Goal: Information Seeking & Learning: Compare options

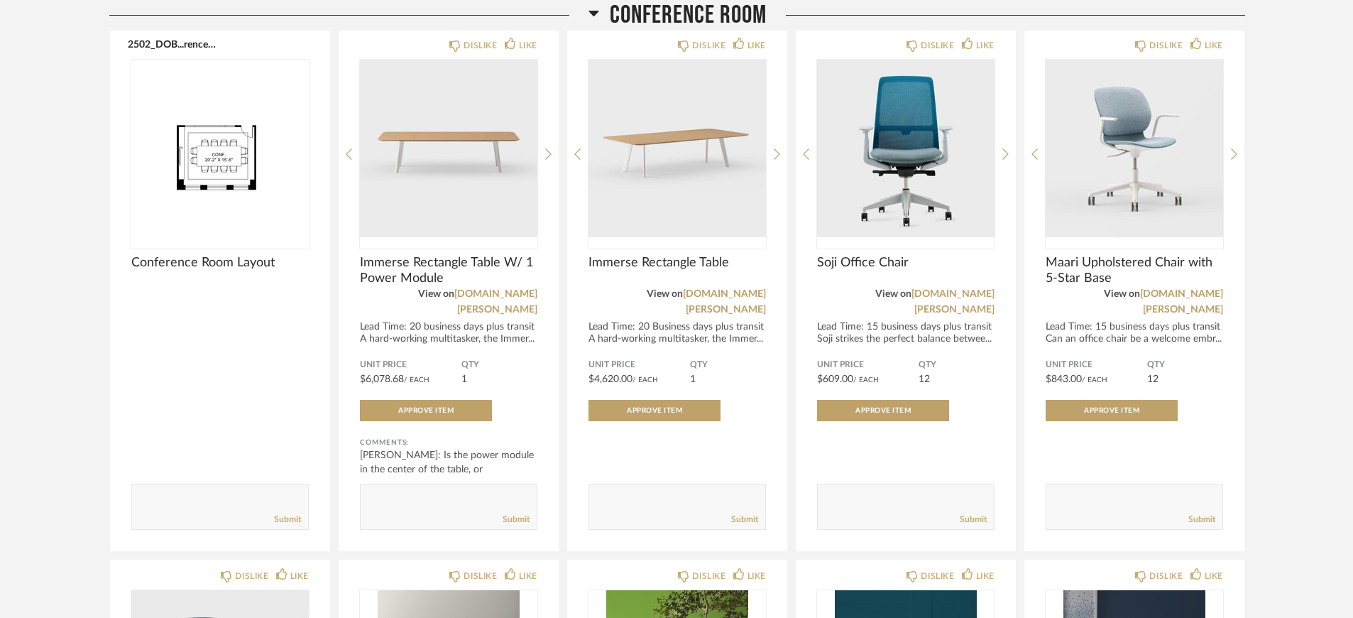
scroll to position [818, 0]
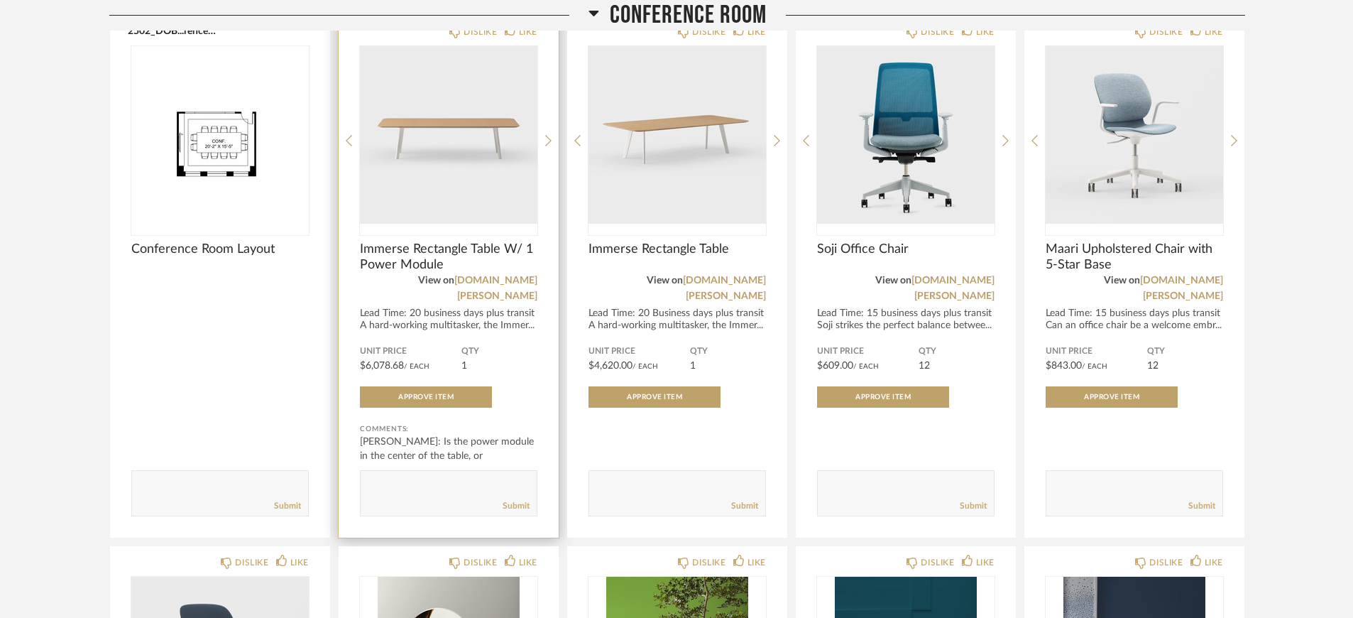
click at [400, 250] on span "Immerse Rectangle Table W/ 1 Power Module" at bounding box center [448, 256] width 177 height 31
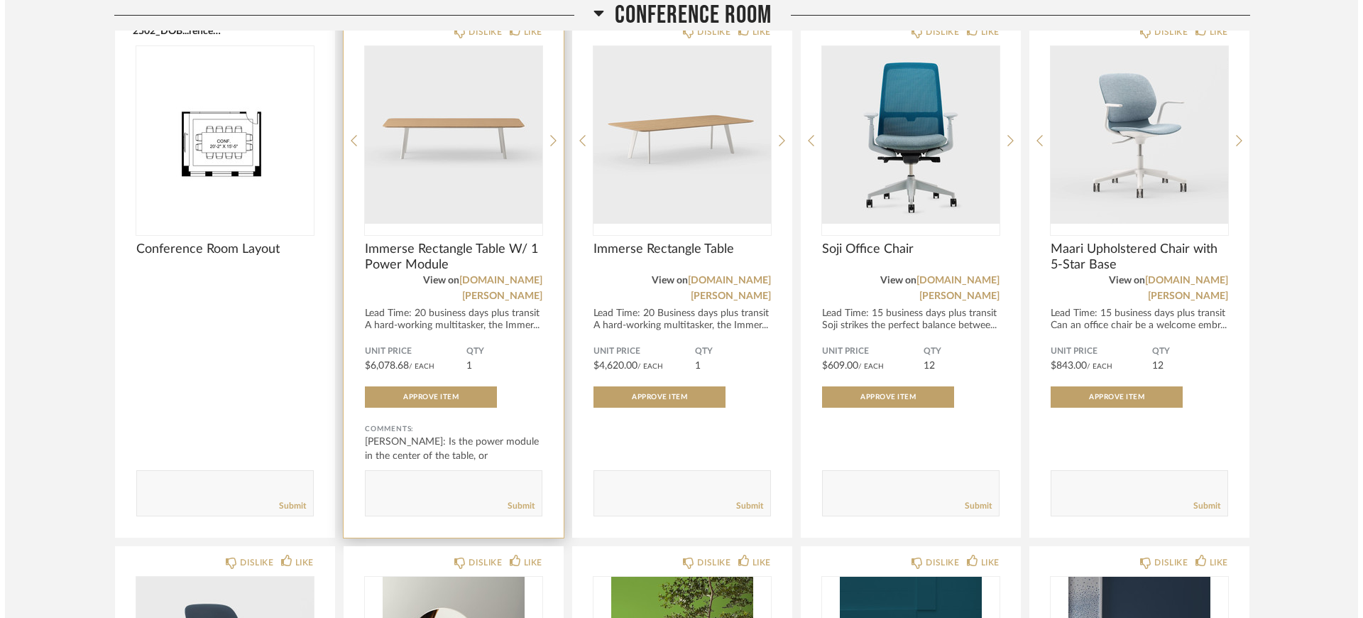
scroll to position [0, 0]
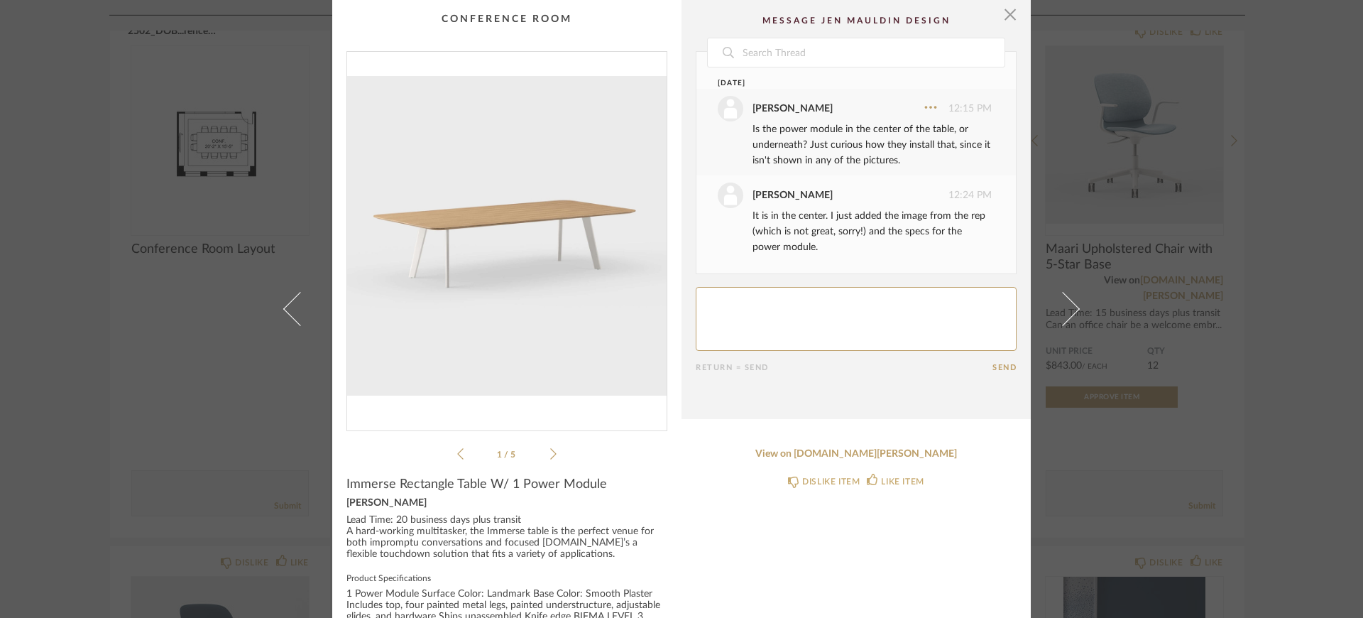
click at [544, 453] on li "1 / 5" at bounding box center [507, 453] width 87 height 17
click at [551, 452] on icon at bounding box center [553, 453] width 6 height 13
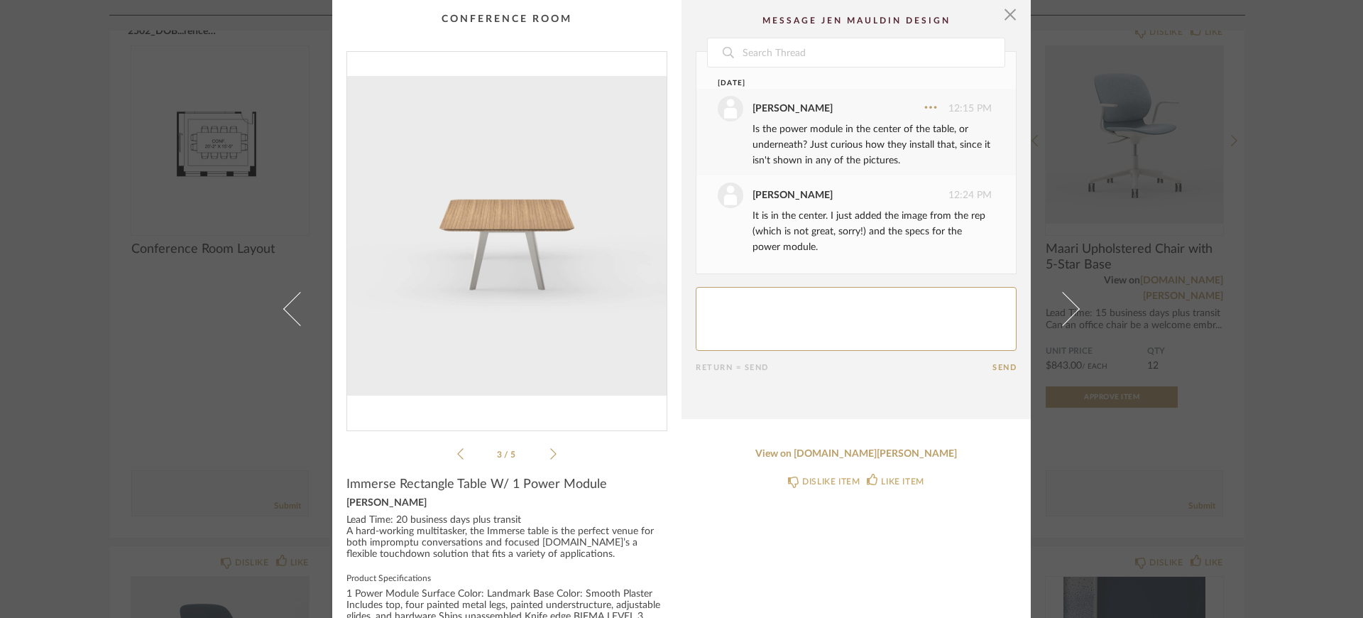
click at [551, 452] on icon at bounding box center [553, 453] width 6 height 13
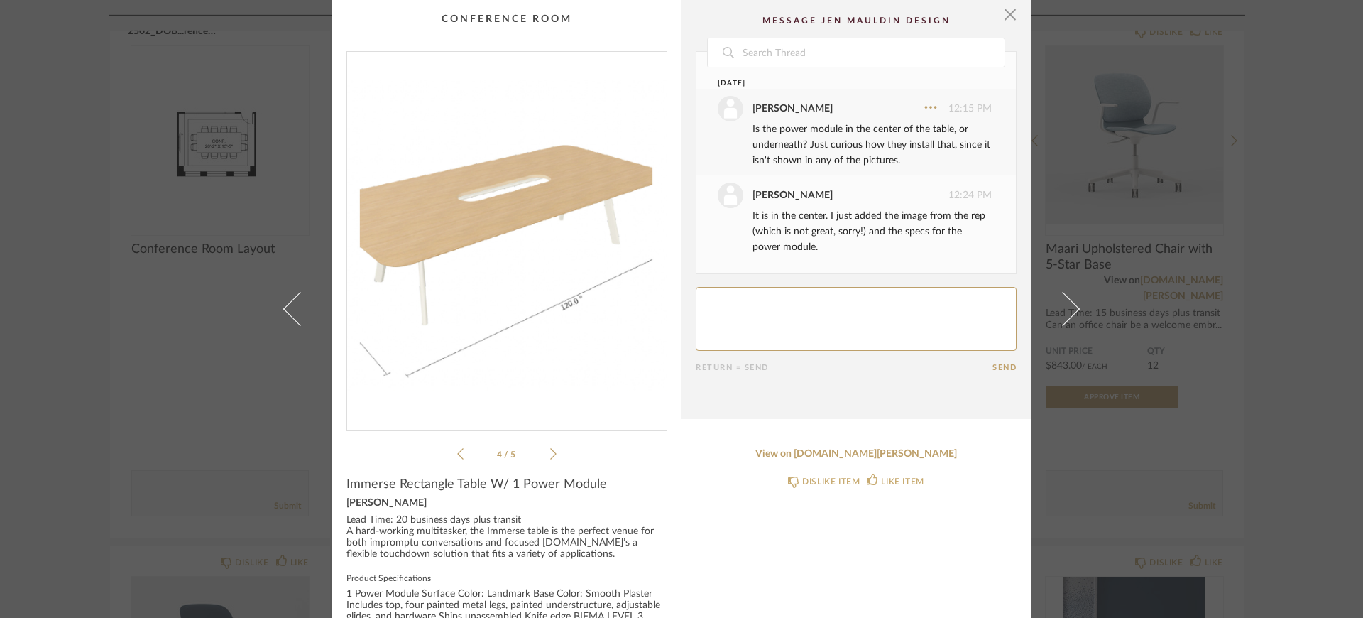
click at [550, 452] on icon at bounding box center [553, 453] width 6 height 13
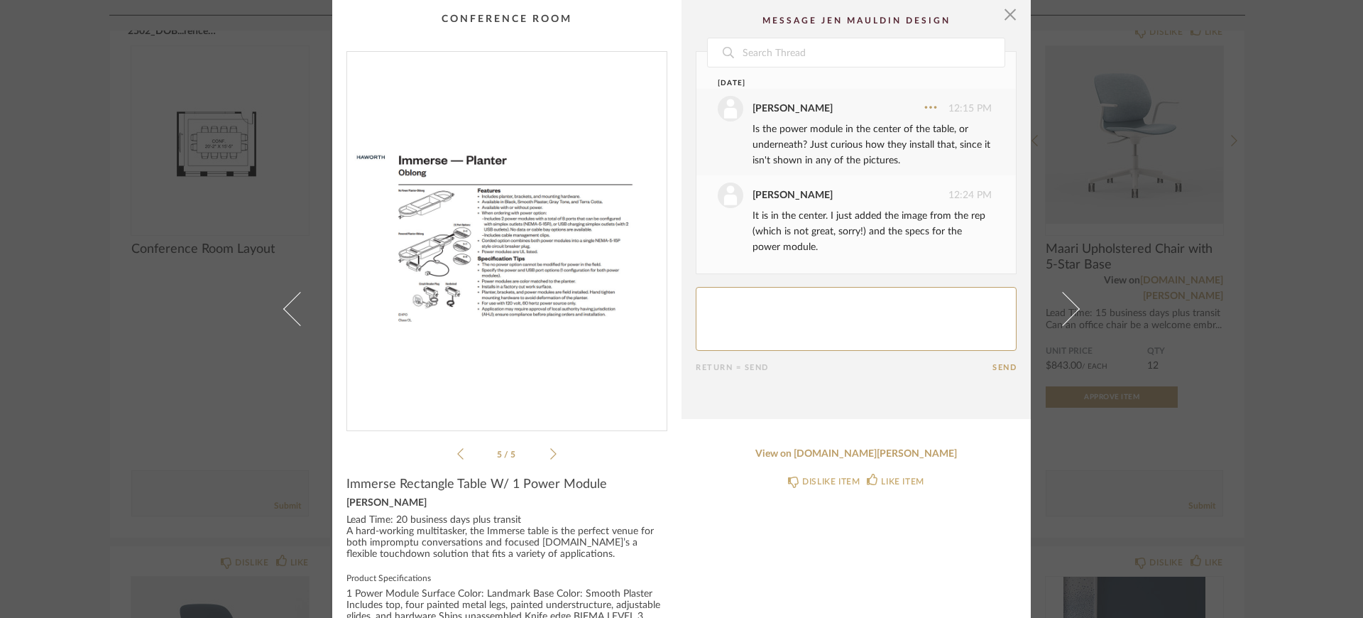
click at [575, 477] on span "Immerse Rectangle Table W/ 1 Power Module" at bounding box center [476, 484] width 261 height 16
click at [582, 484] on span "Immerse Rectangle Table W/ 1 Power Module" at bounding box center [476, 484] width 261 height 16
click at [1004, 16] on span "button" at bounding box center [1010, 14] width 28 height 28
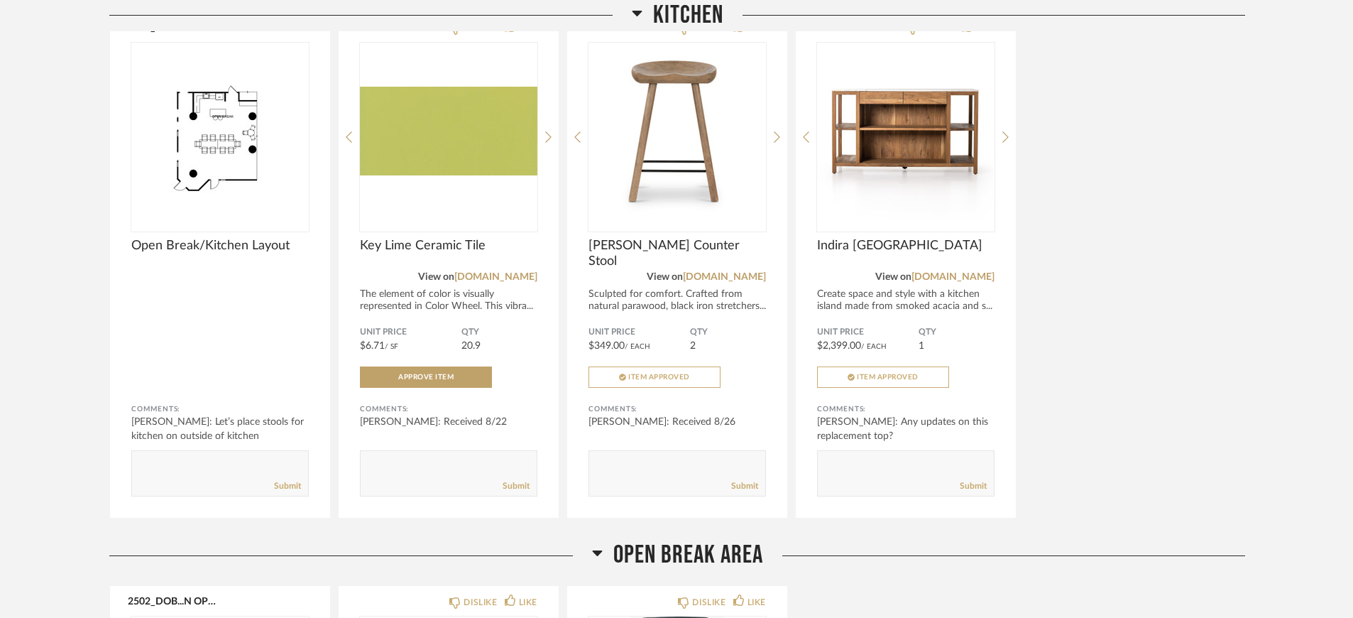
scroll to position [3093, 0]
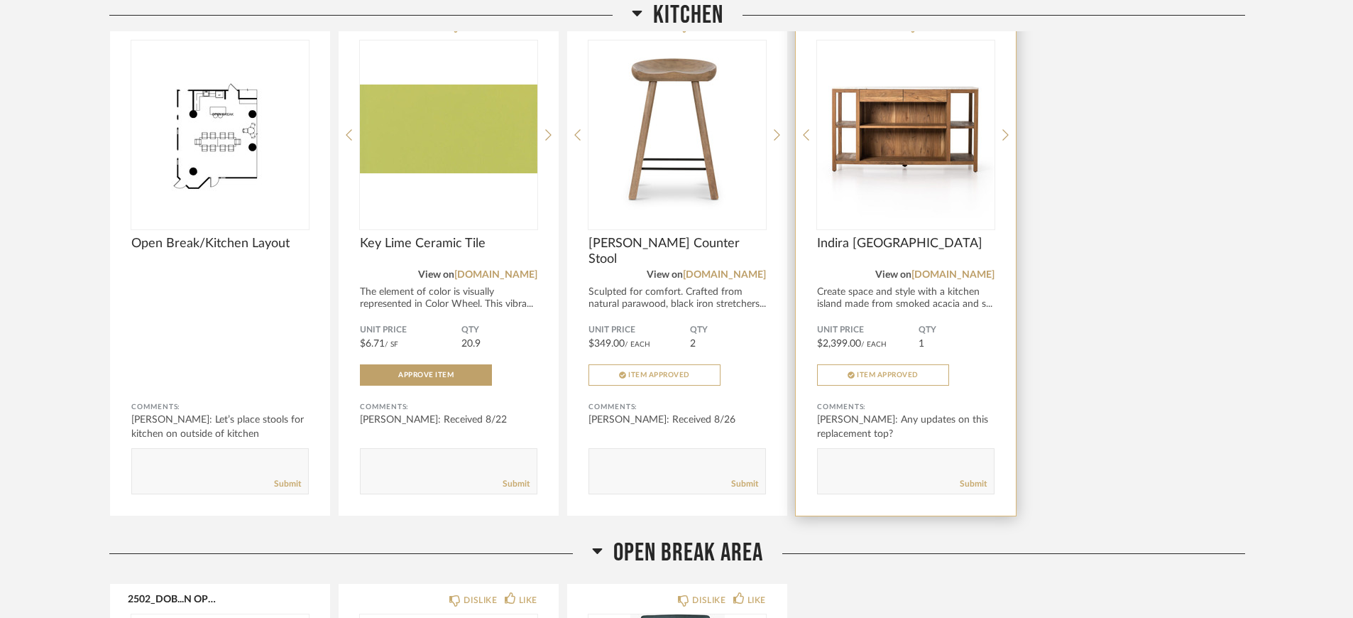
click at [865, 236] on span "Indira [GEOGRAPHIC_DATA]" at bounding box center [905, 244] width 177 height 16
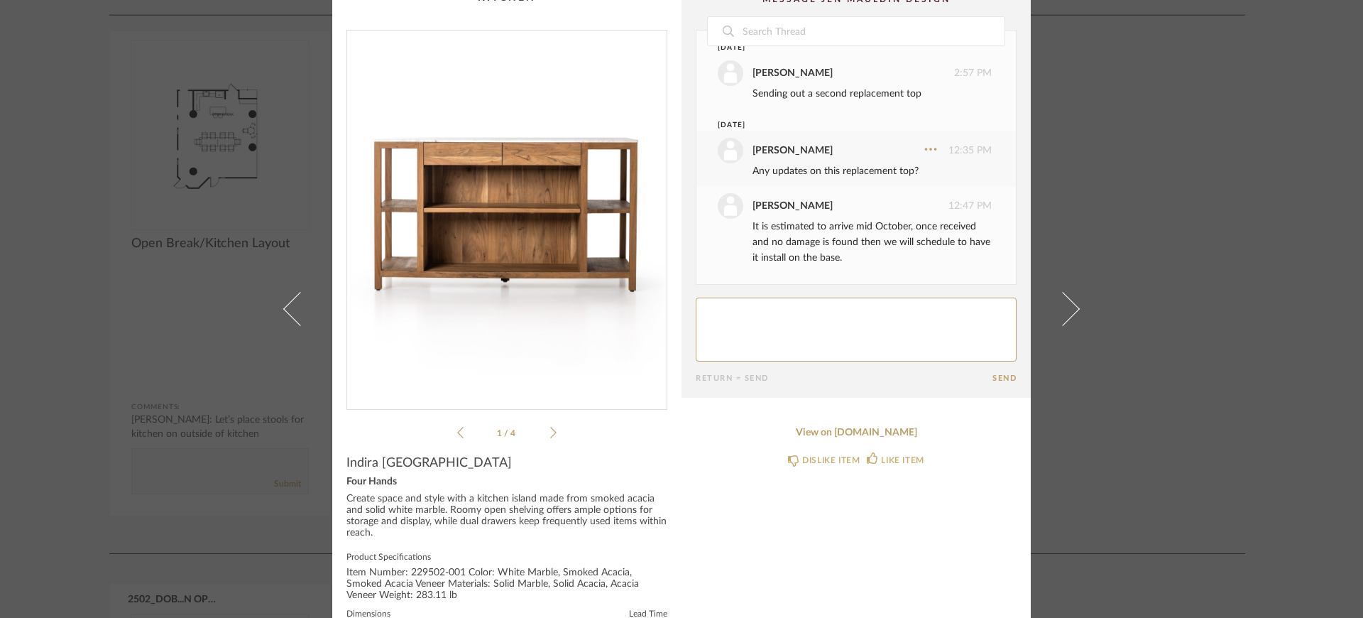
scroll to position [21, 0]
click at [1166, 260] on div "× 1 / 4 Date [DATE] [PERSON_NAME] 4:25 PM Are any of the shelves big enough to …" at bounding box center [681, 309] width 1363 height 618
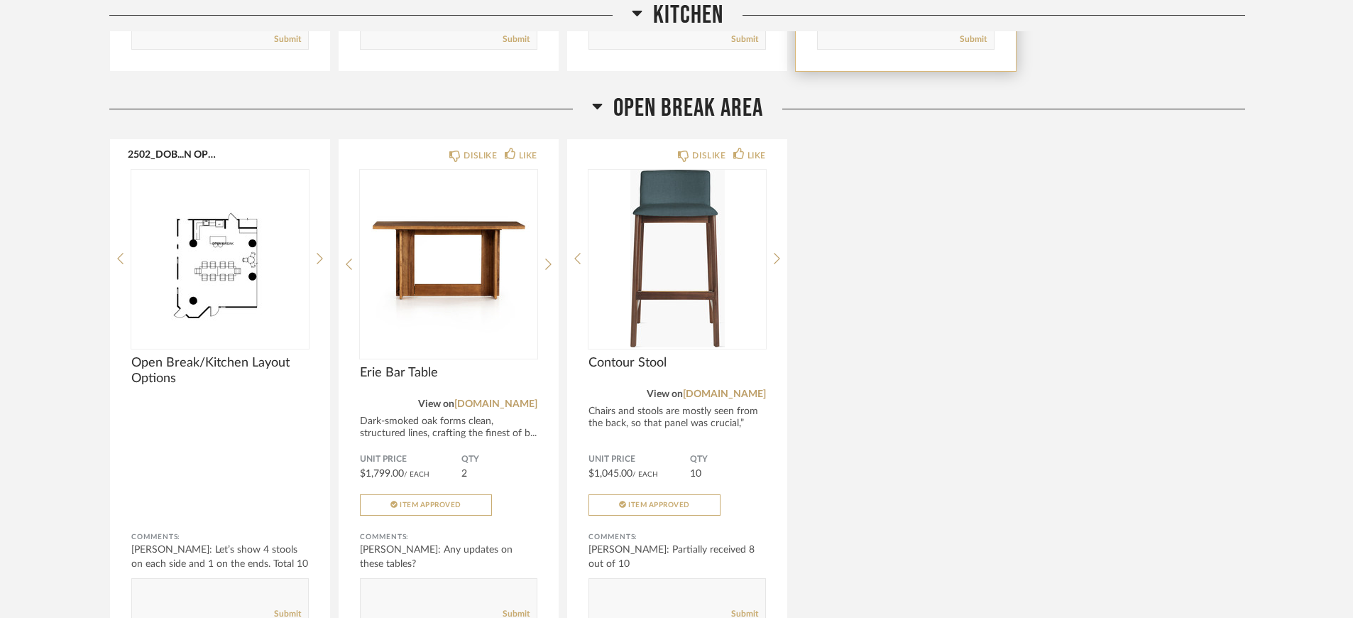
scroll to position [3541, 0]
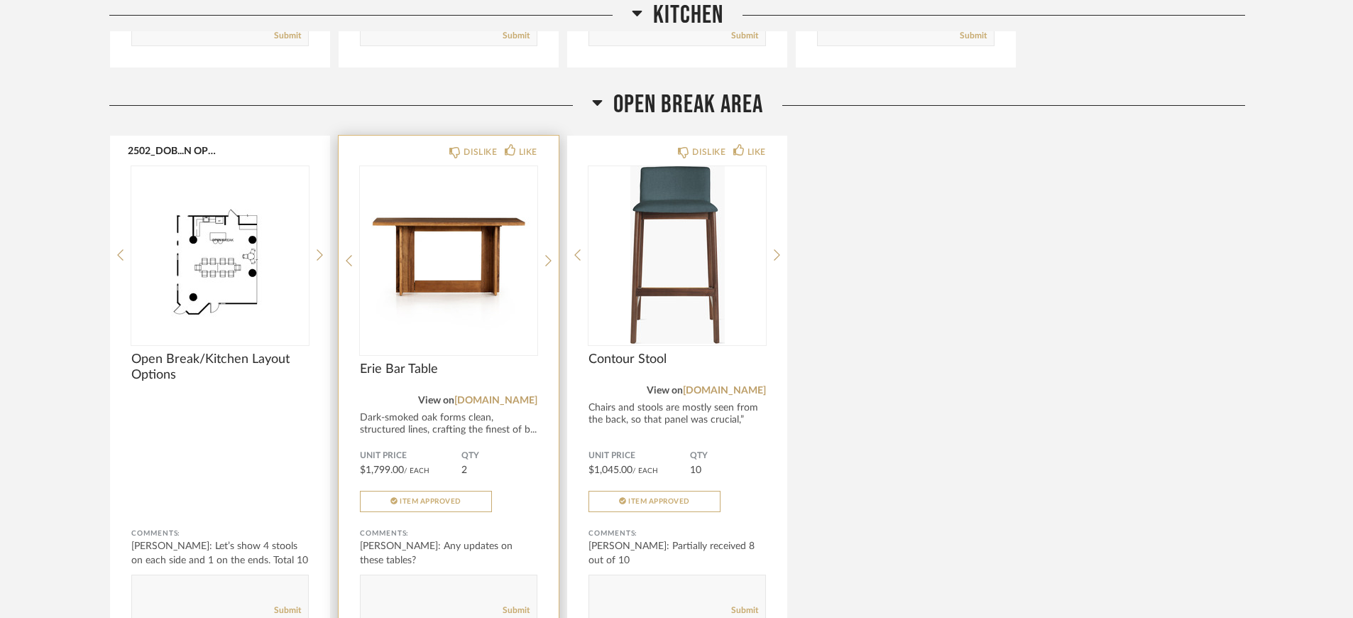
click at [407, 361] on span "Erie Bar Table" at bounding box center [448, 369] width 177 height 16
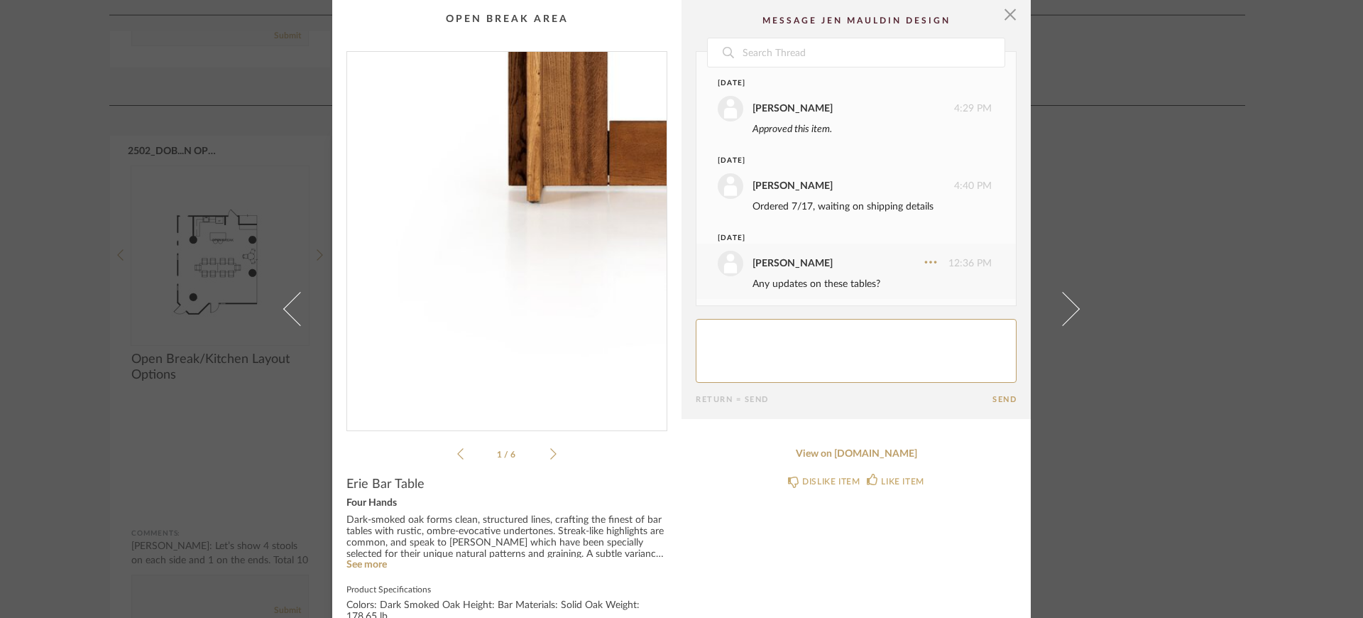
scroll to position [76, 0]
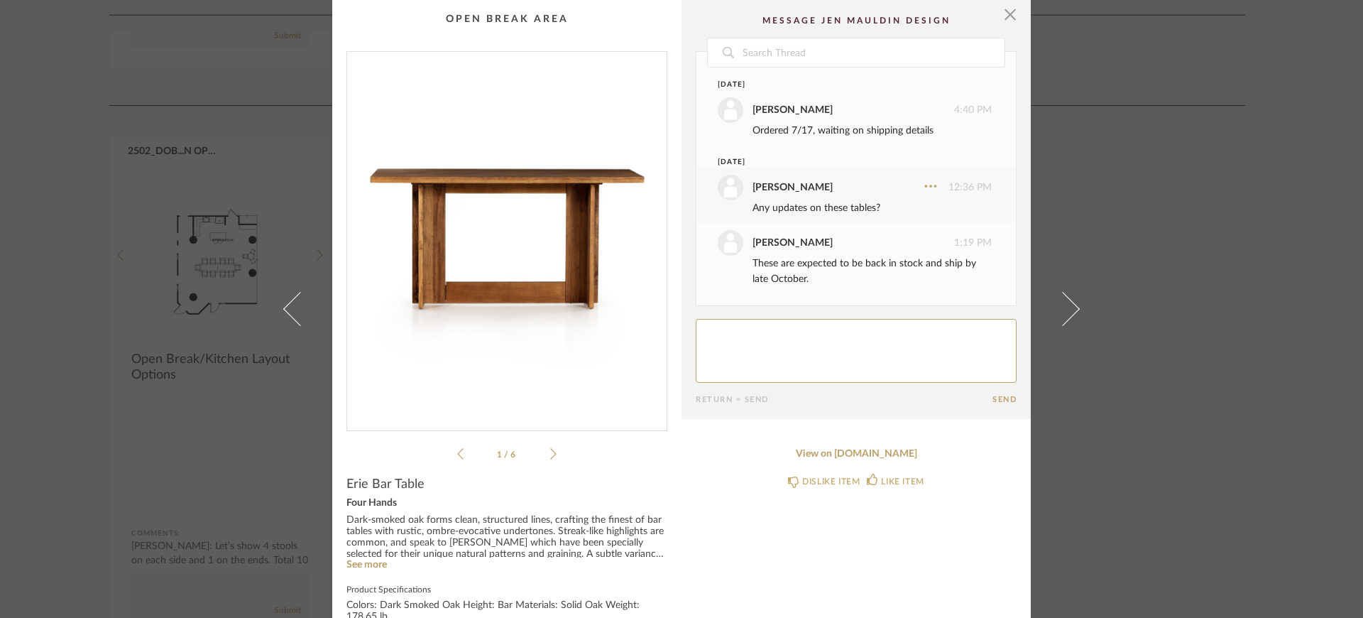
click at [1144, 363] on div "× 2502_DOB...N BREAK 2502_DOB...N BREAK 1 / 6 Date [DATE] [PERSON_NAME] 4:29 PM…" at bounding box center [681, 309] width 1363 height 618
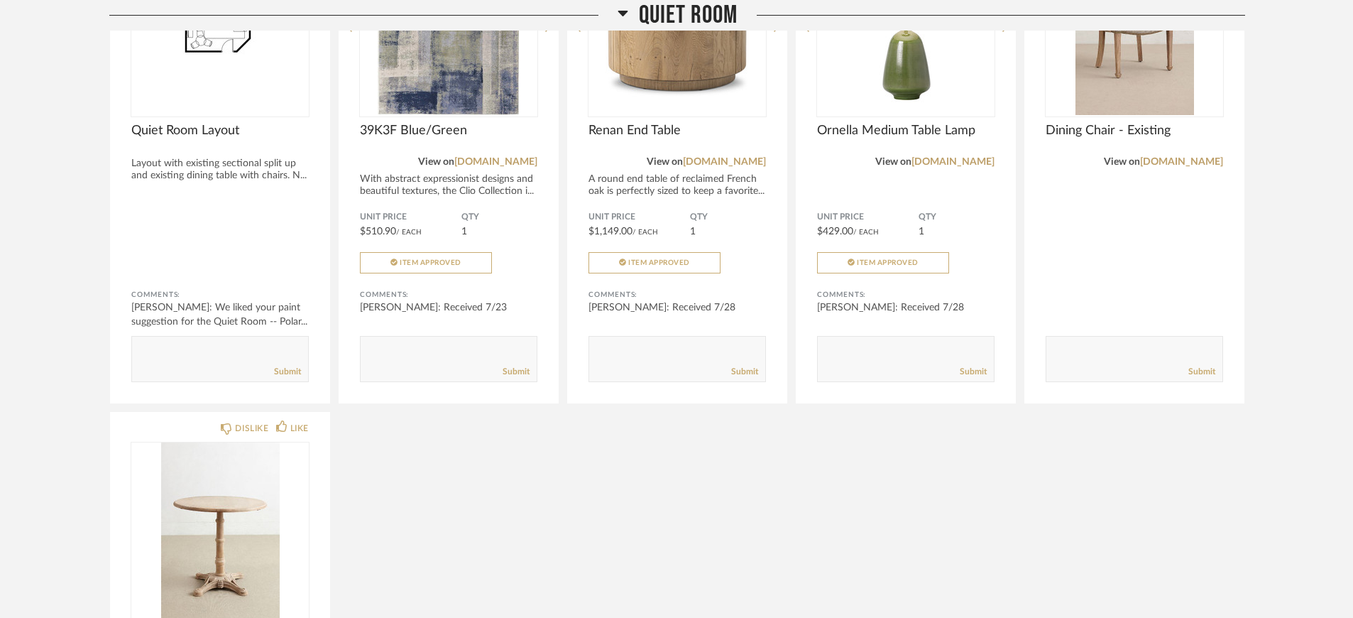
scroll to position [5336, 0]
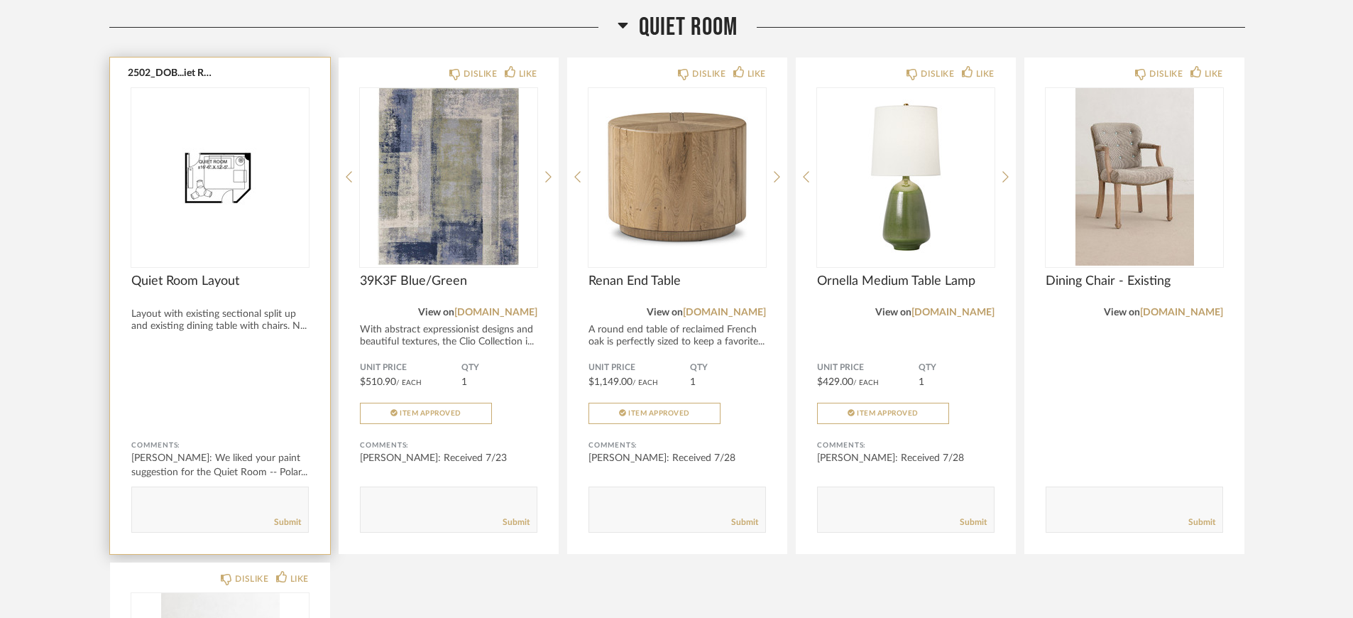
click at [180, 273] on span "Quiet Room Layout" at bounding box center [219, 281] width 177 height 16
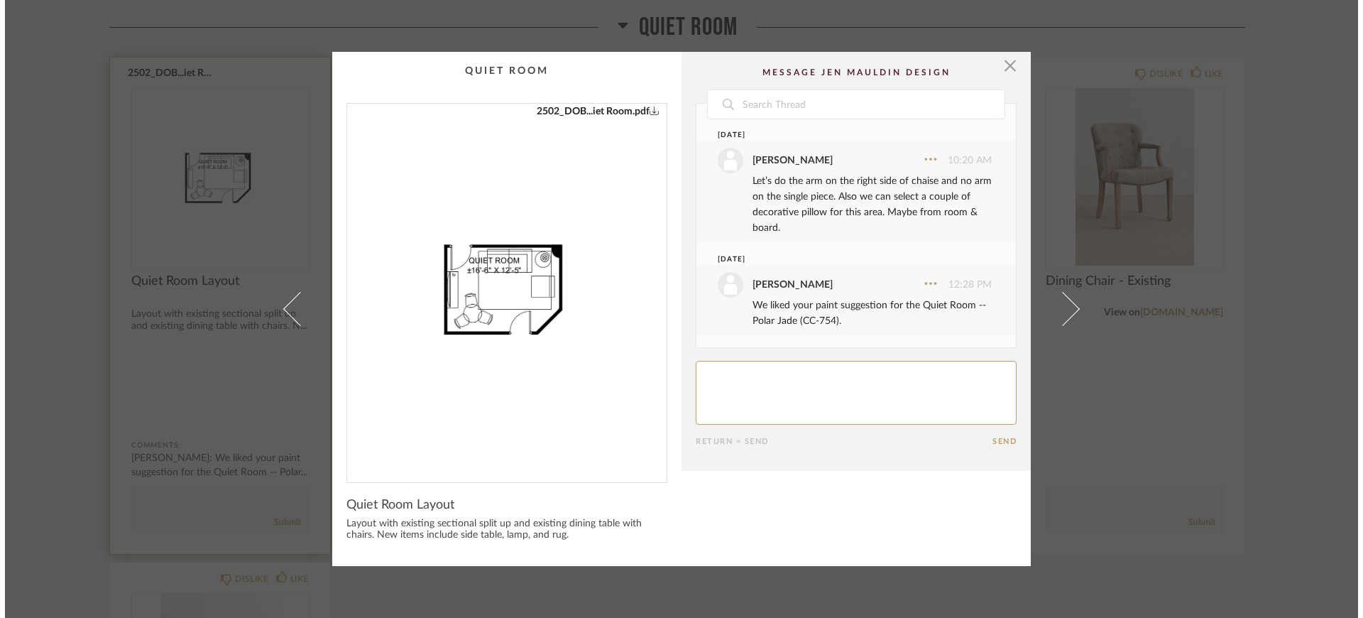
scroll to position [0, 0]
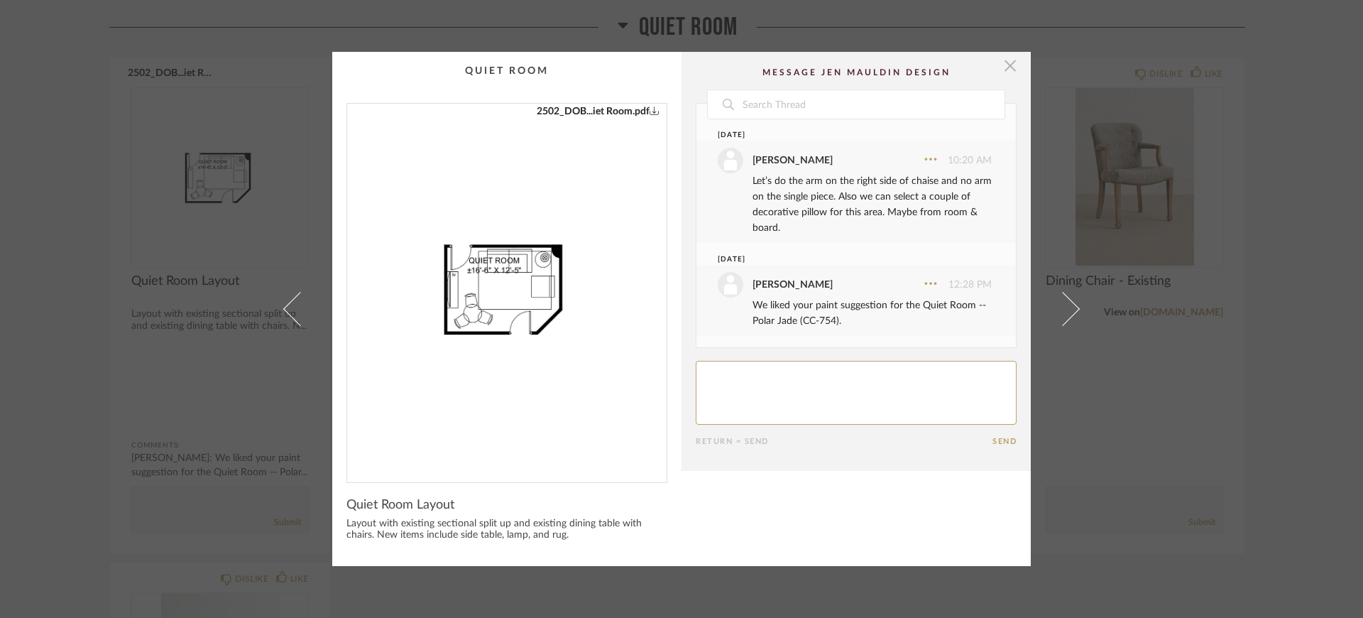
click at [1002, 66] on span "button" at bounding box center [1010, 66] width 28 height 28
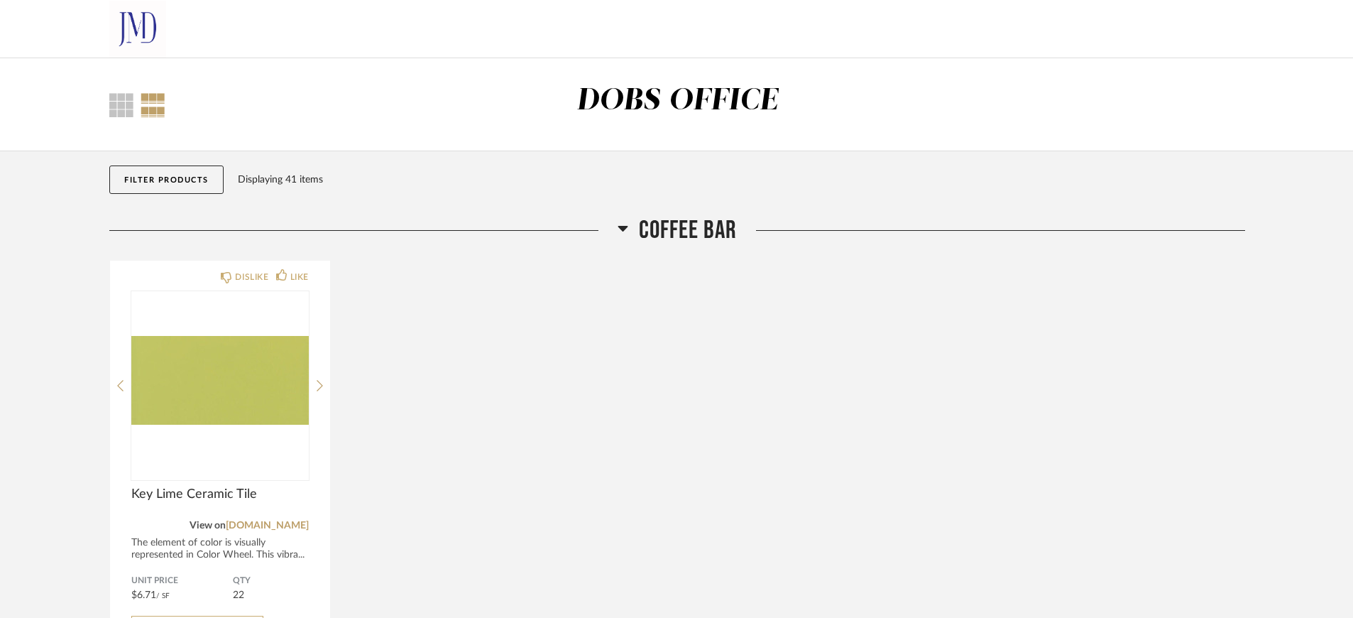
click at [150, 176] on button "Filter Products" at bounding box center [166, 179] width 114 height 28
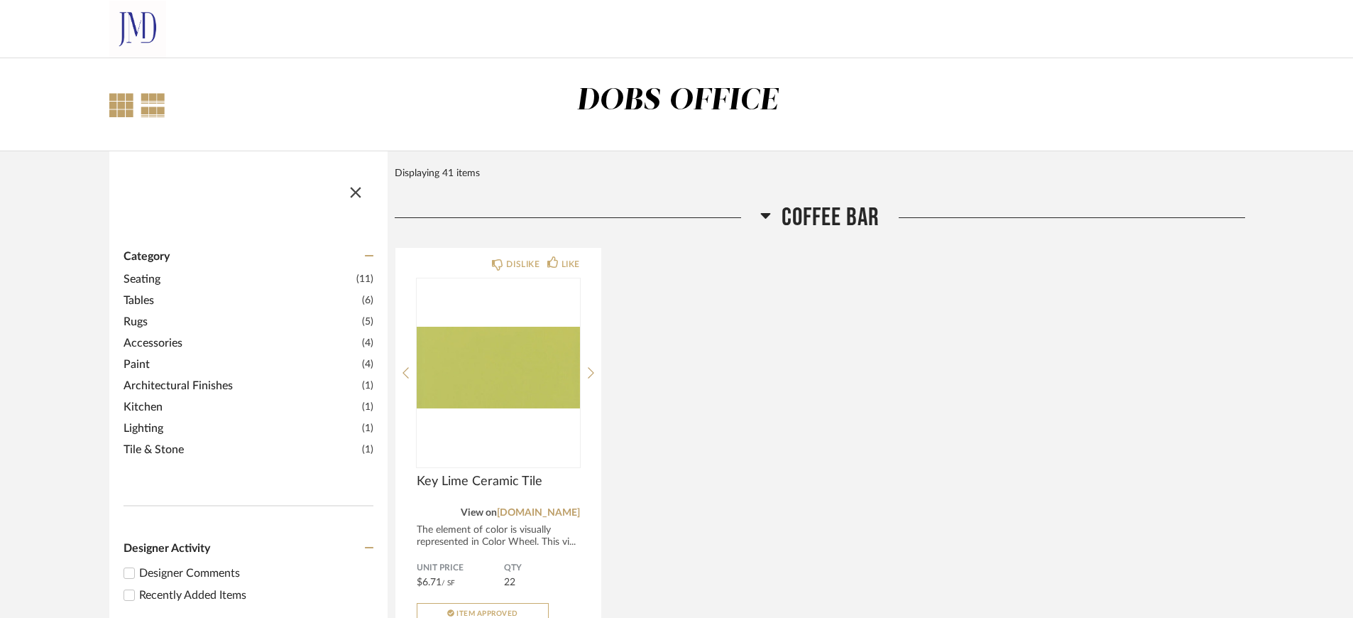
click at [118, 104] on div at bounding box center [121, 105] width 24 height 24
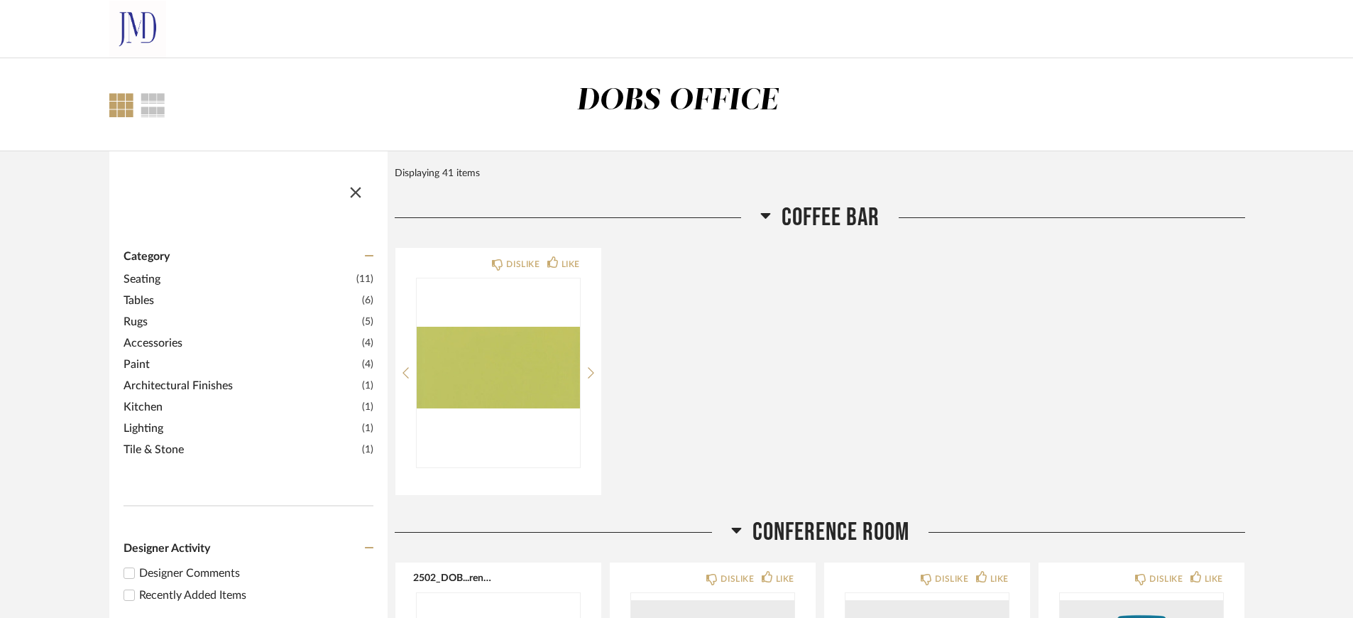
click at [117, 104] on div at bounding box center [121, 105] width 24 height 24
click at [158, 100] on div at bounding box center [153, 105] width 25 height 24
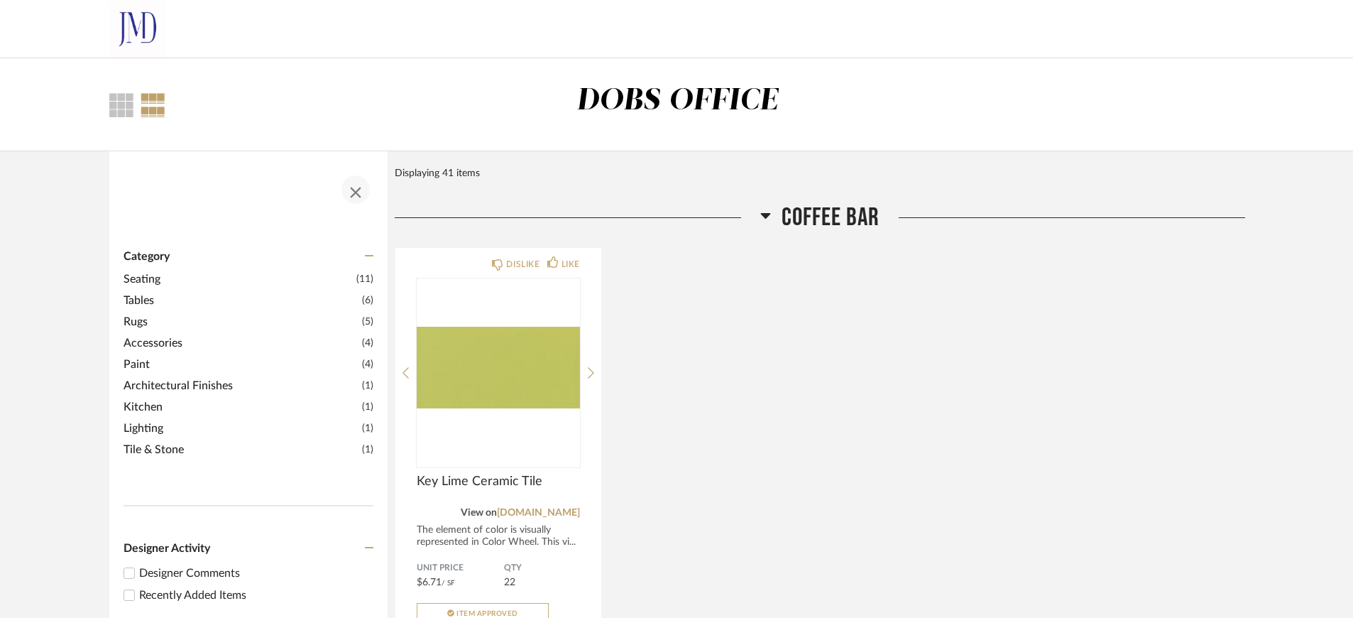
click at [353, 192] on span "button" at bounding box center [356, 189] width 34 height 34
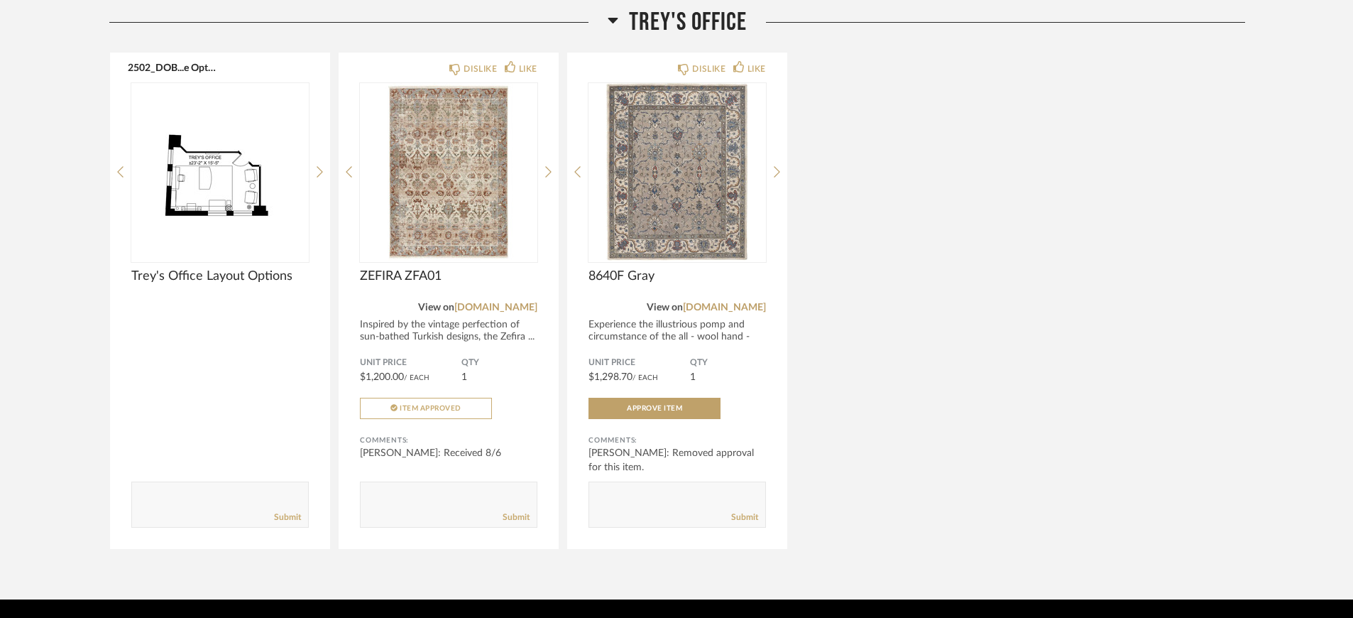
scroll to position [6412, 0]
